Goal: Find specific page/section: Find specific page/section

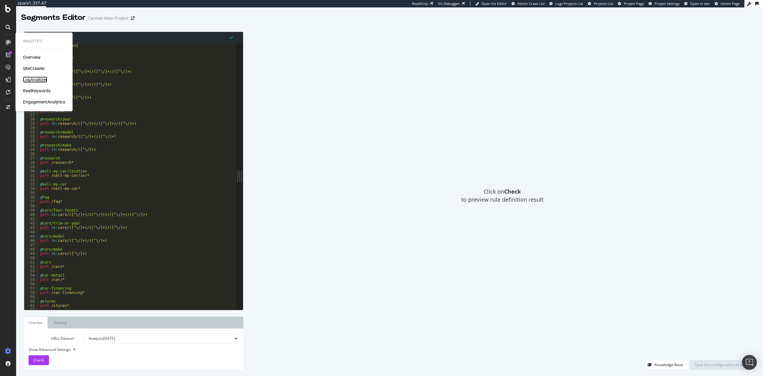
click at [43, 78] on div "LogAnalyzer" at bounding box center [35, 80] width 24 height 6
